Goal: Information Seeking & Learning: Learn about a topic

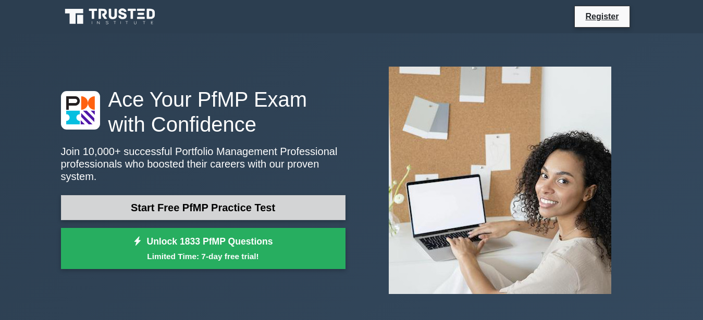
click at [219, 200] on link "Start Free PfMP Practice Test" at bounding box center [203, 207] width 284 height 25
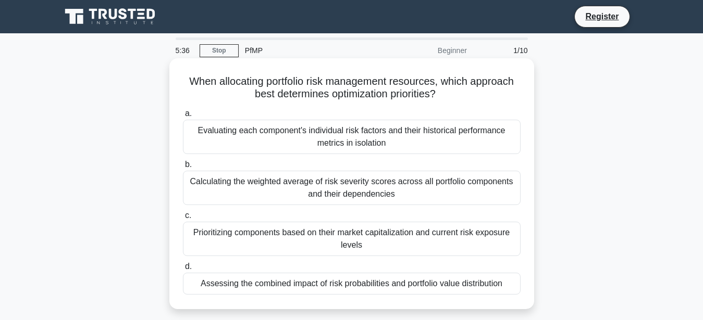
click at [344, 132] on div "Evaluating each component's individual risk factors and their historical perfor…" at bounding box center [352, 137] width 338 height 34
click at [183, 117] on input "a. Evaluating each component's individual risk factors and their historical per…" at bounding box center [183, 113] width 0 height 7
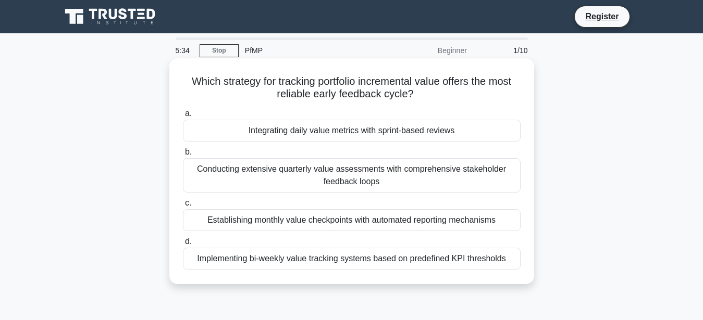
click at [323, 130] on div "Integrating daily value metrics with sprint-based reviews" at bounding box center [352, 131] width 338 height 22
click at [183, 117] on input "a. Integrating daily value metrics with sprint-based reviews" at bounding box center [183, 113] width 0 height 7
